Goal: Task Accomplishment & Management: Manage account settings

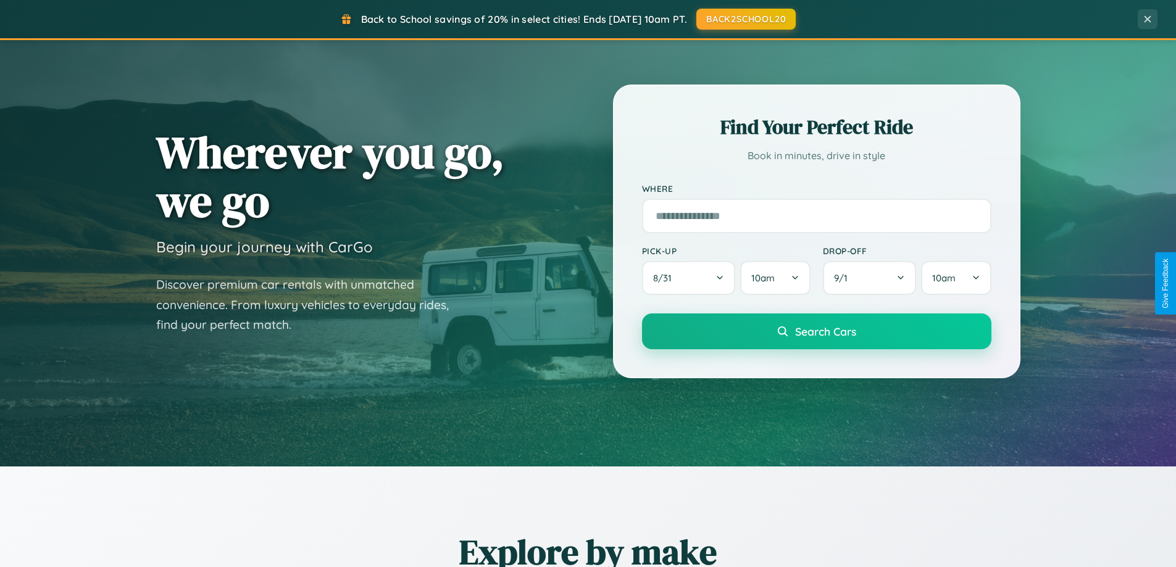
scroll to position [532, 0]
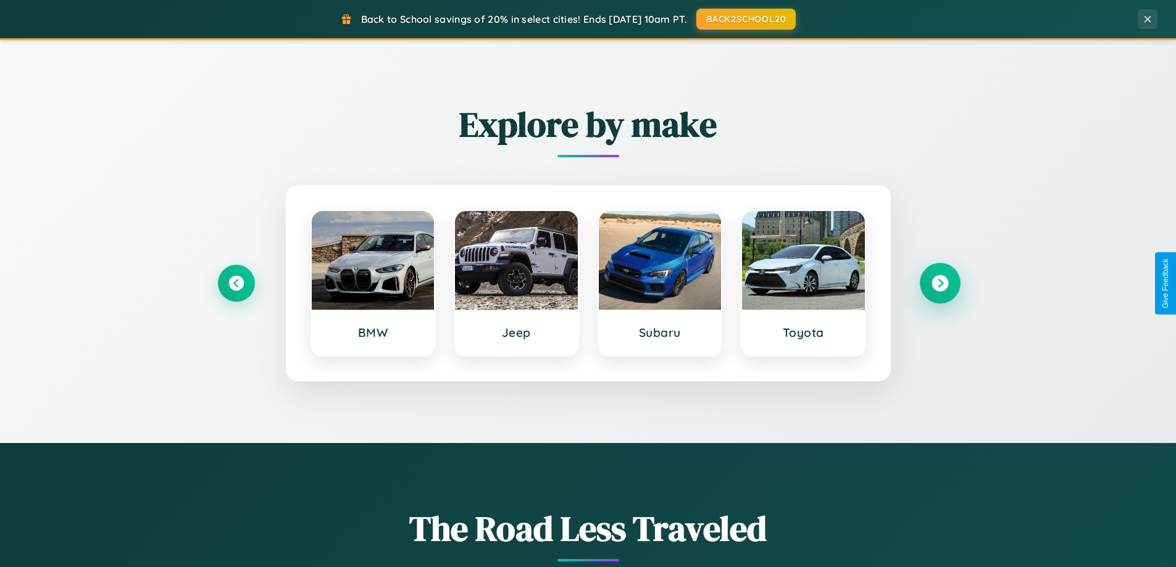
click at [940, 283] on icon at bounding box center [939, 283] width 17 height 17
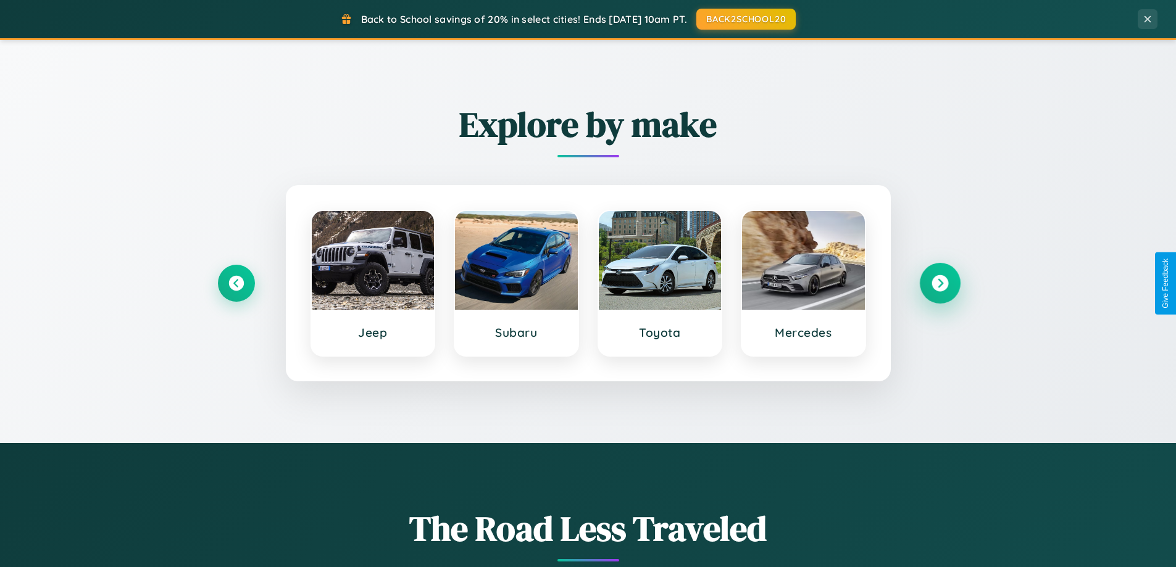
click at [940, 283] on icon at bounding box center [939, 283] width 17 height 17
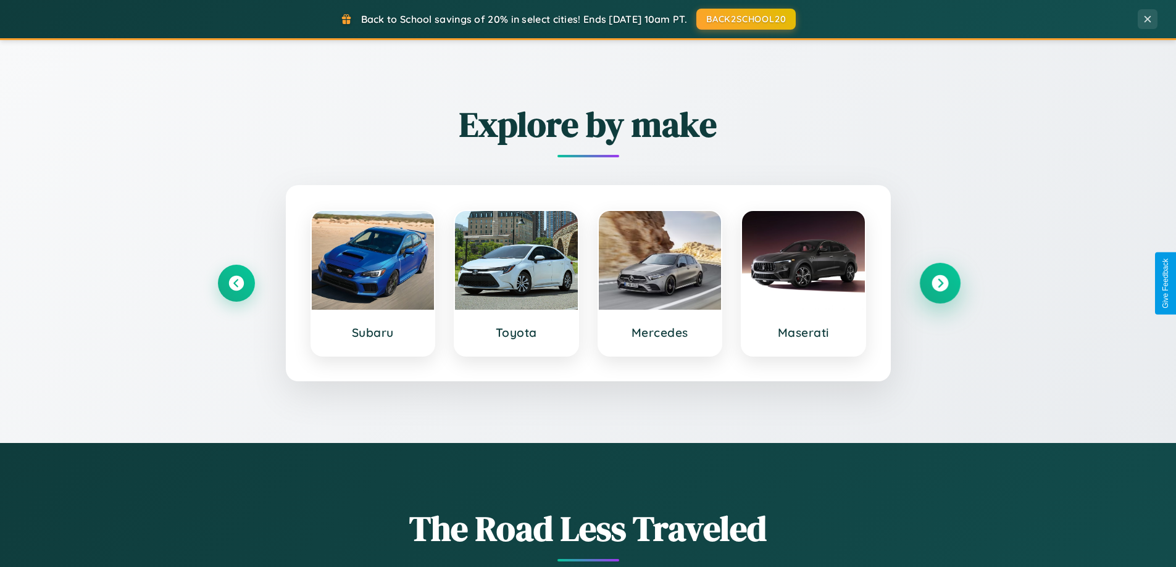
click at [940, 283] on icon at bounding box center [939, 283] width 17 height 17
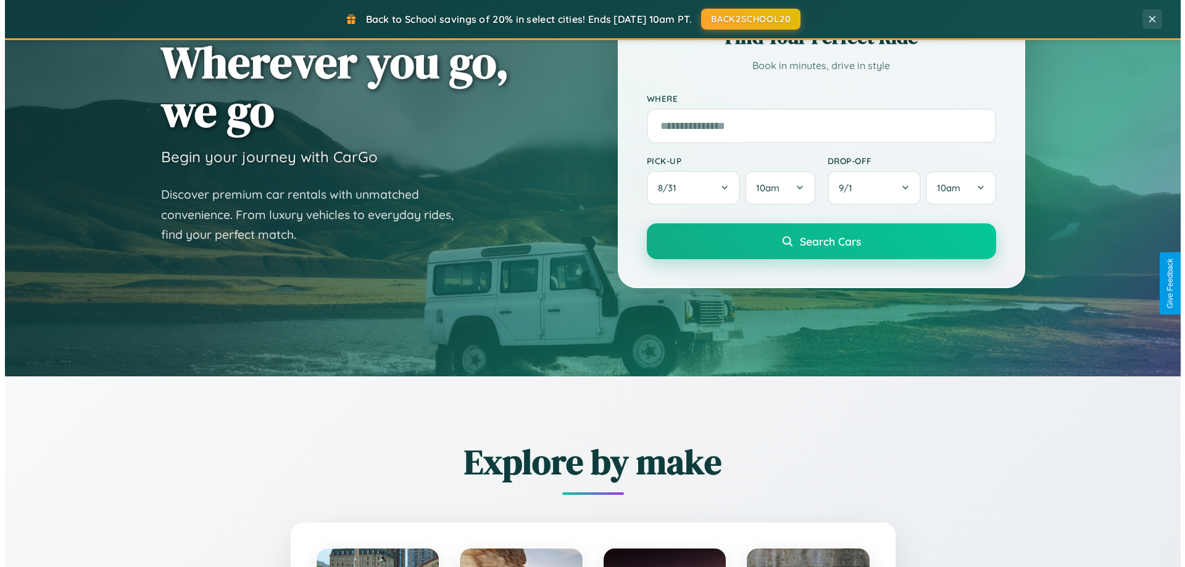
scroll to position [0, 0]
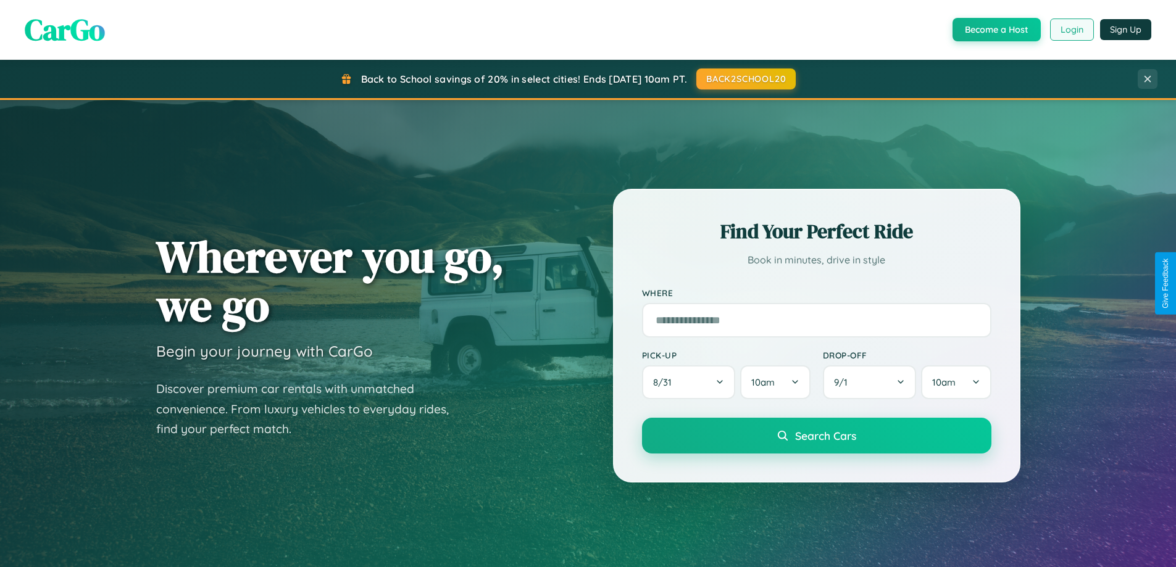
click at [1071, 30] on button "Login" at bounding box center [1072, 30] width 44 height 22
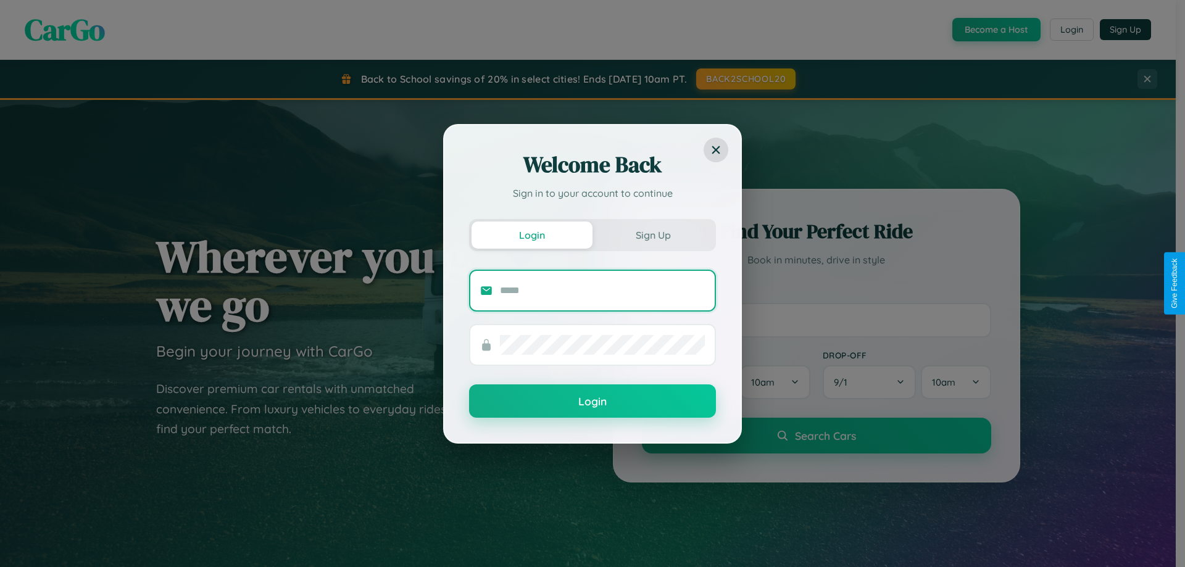
click at [602, 290] on input "text" at bounding box center [602, 291] width 205 height 20
type input "**********"
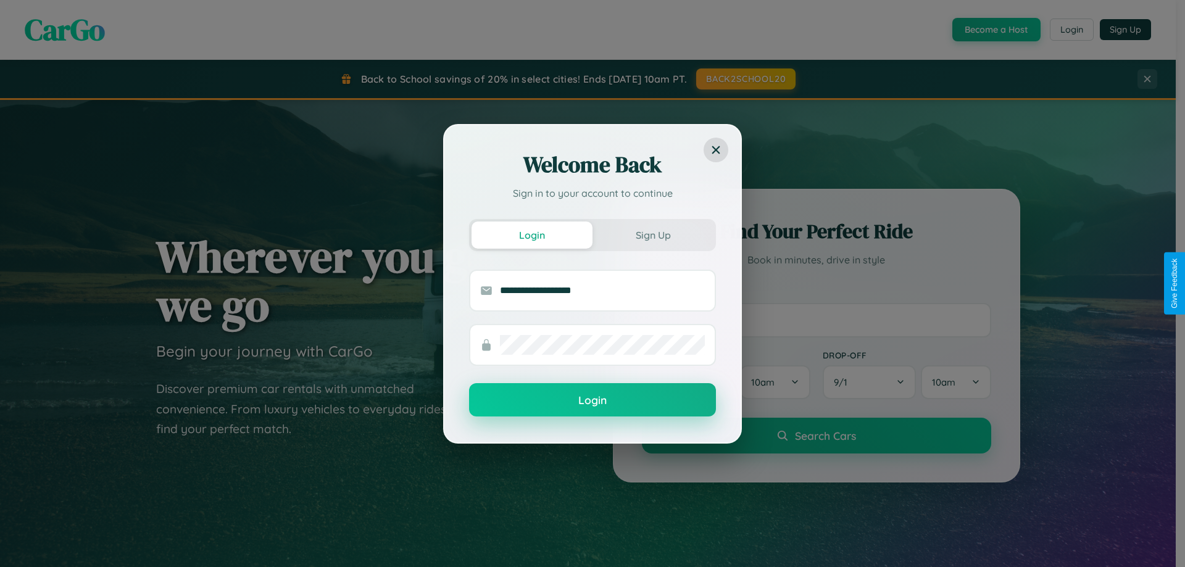
click at [593, 401] on button "Login" at bounding box center [592, 399] width 247 height 33
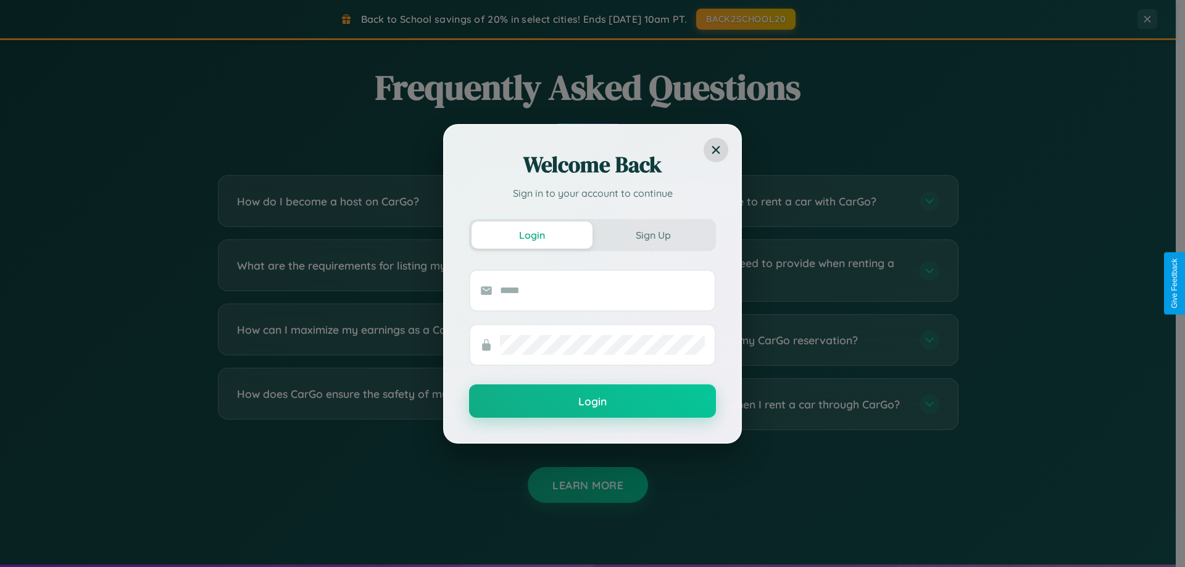
click at [396, 270] on div "Welcome Back Sign in to your account to continue Login Sign Up Login" at bounding box center [592, 283] width 1185 height 567
click at [779, 270] on div "Welcome Back Sign in to your account to continue Login Sign Up Login" at bounding box center [592, 283] width 1185 height 567
click at [396, 340] on div "Welcome Back Sign in to your account to continue Login Sign Up Login" at bounding box center [592, 283] width 1185 height 567
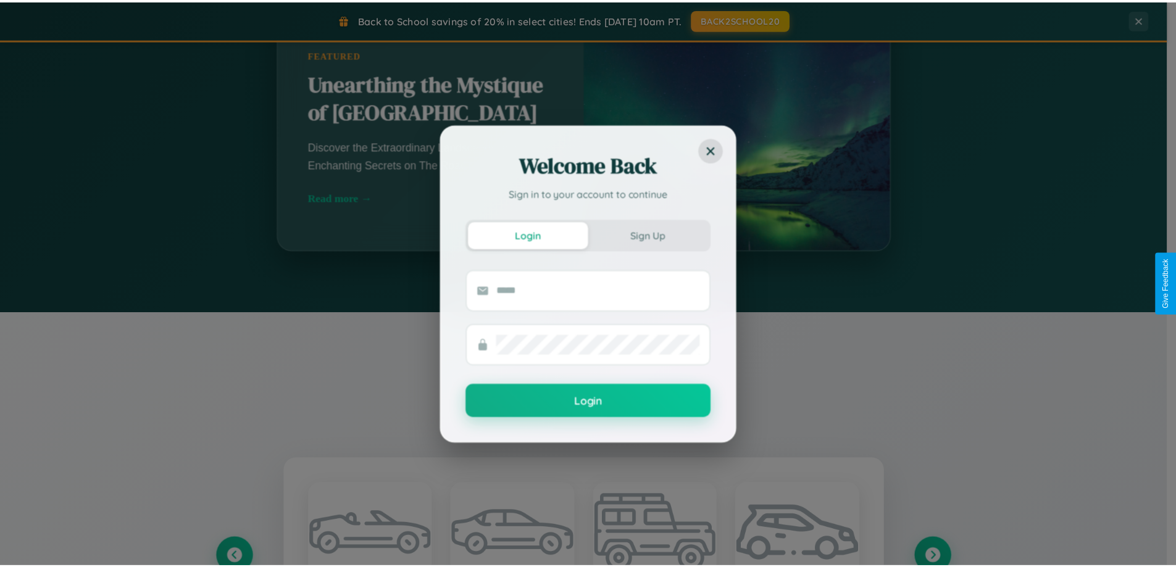
scroll to position [0, 0]
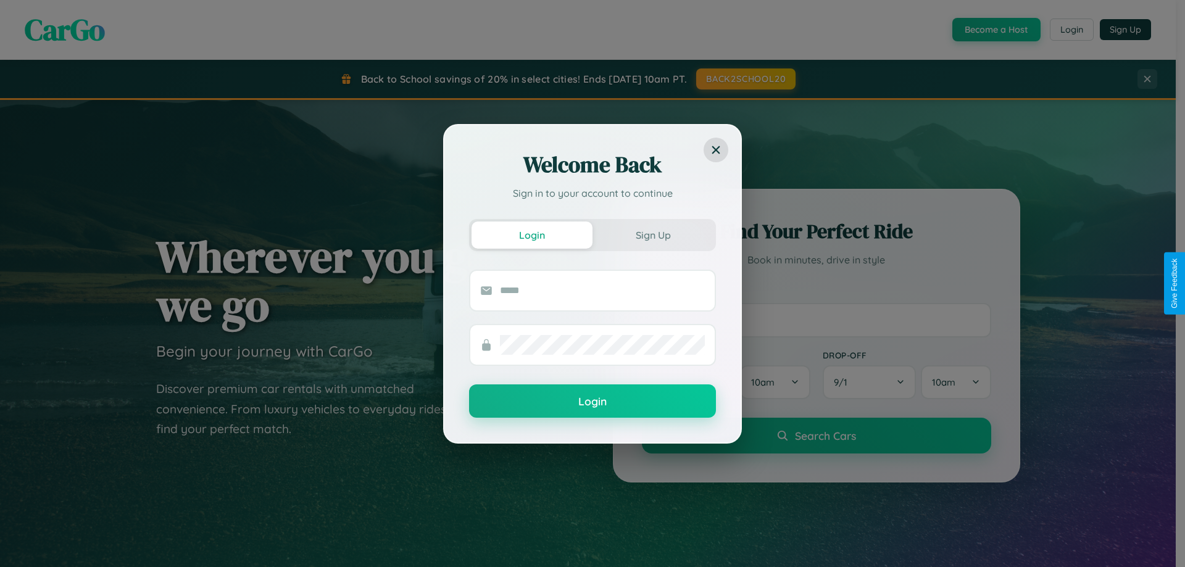
click at [1071, 30] on div "Welcome Back Sign in to your account to continue Login Sign Up Login" at bounding box center [592, 283] width 1185 height 567
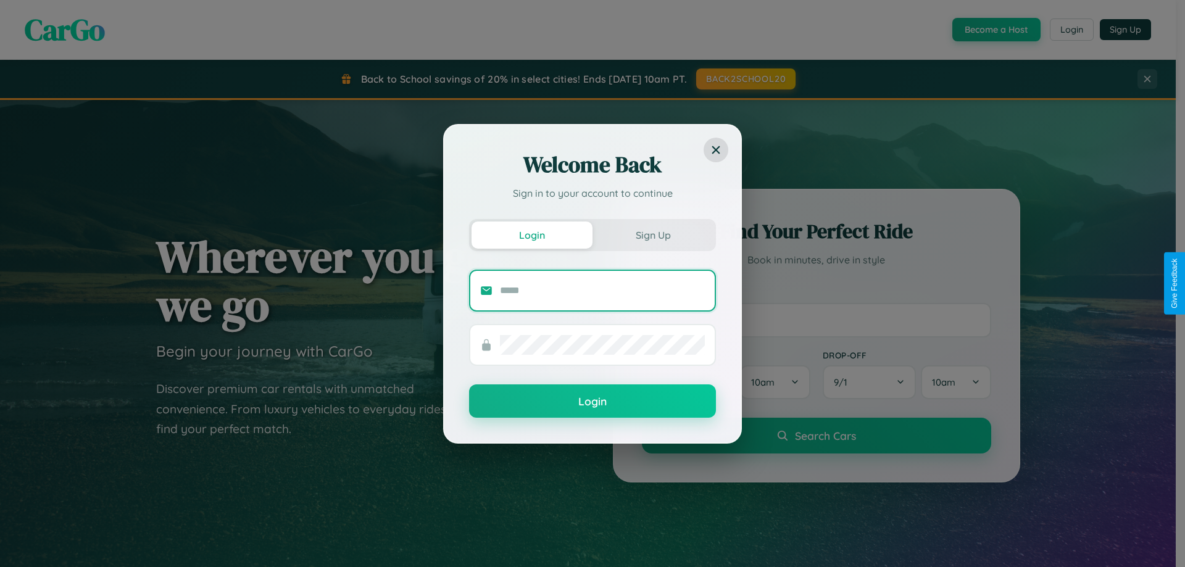
click at [602, 290] on input "text" at bounding box center [602, 291] width 205 height 20
type input "**********"
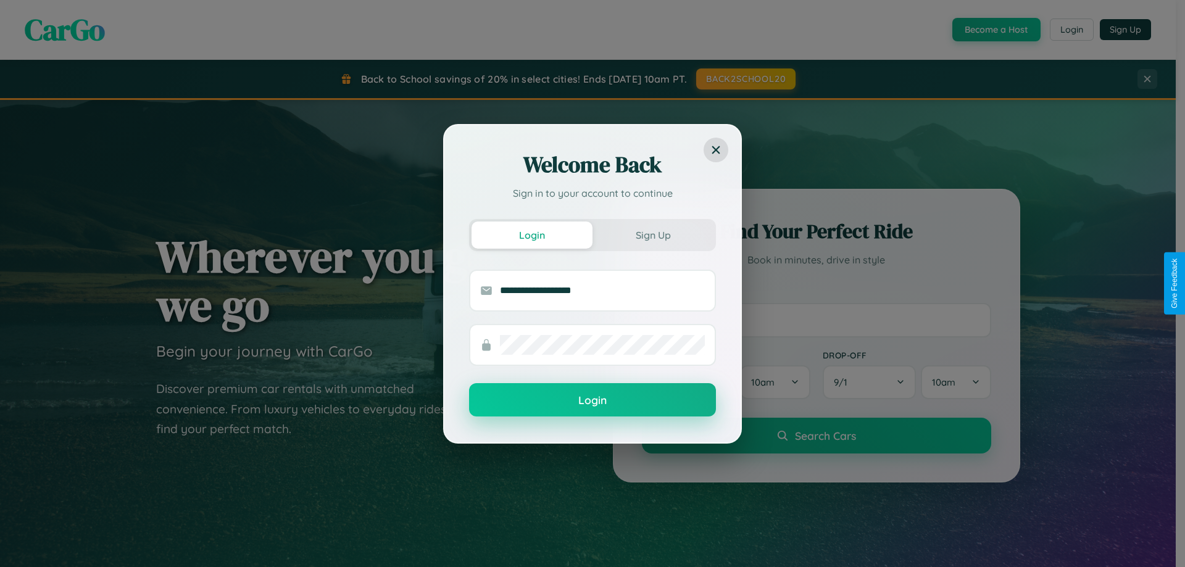
click at [593, 401] on button "Login" at bounding box center [592, 399] width 247 height 33
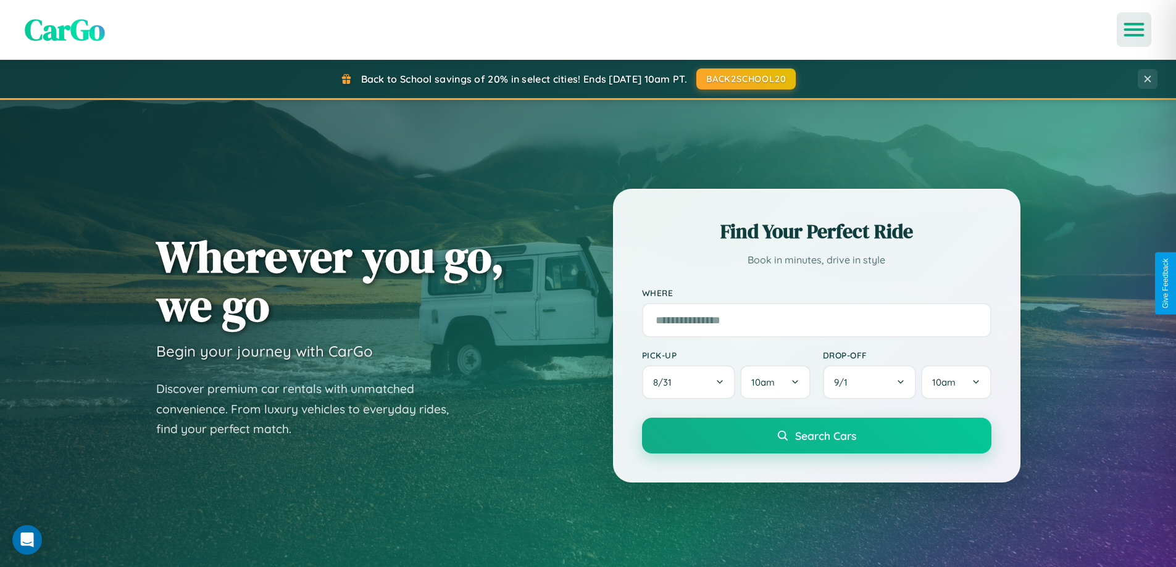
click at [1134, 30] on icon "Open menu" at bounding box center [1134, 29] width 18 height 11
